Goal: Information Seeking & Learning: Check status

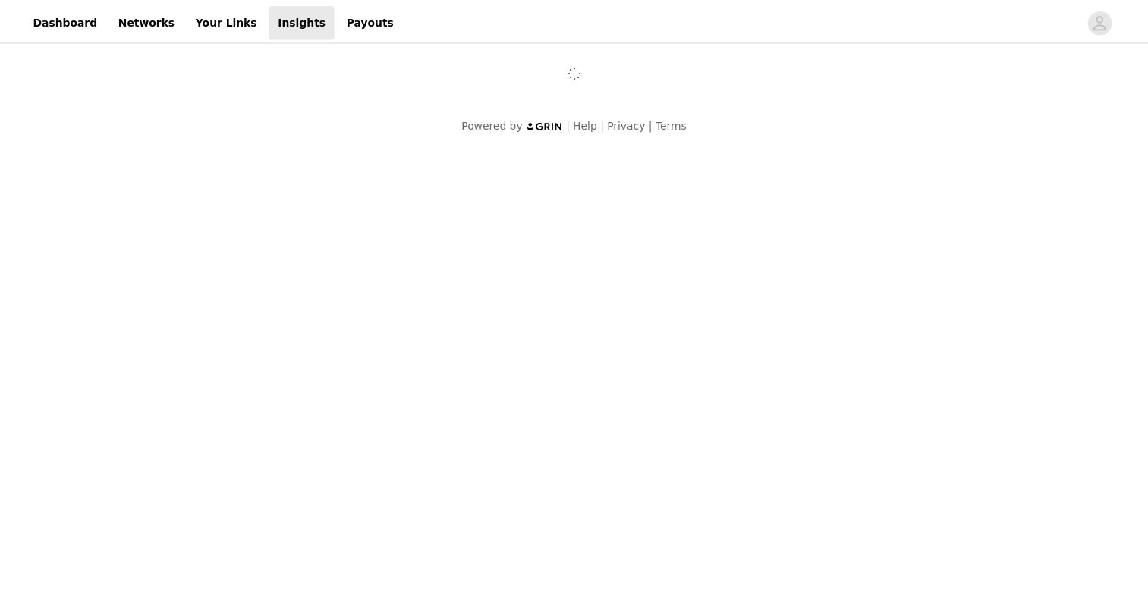
scroll to position [258, 0]
